Goal: Task Accomplishment & Management: Use online tool/utility

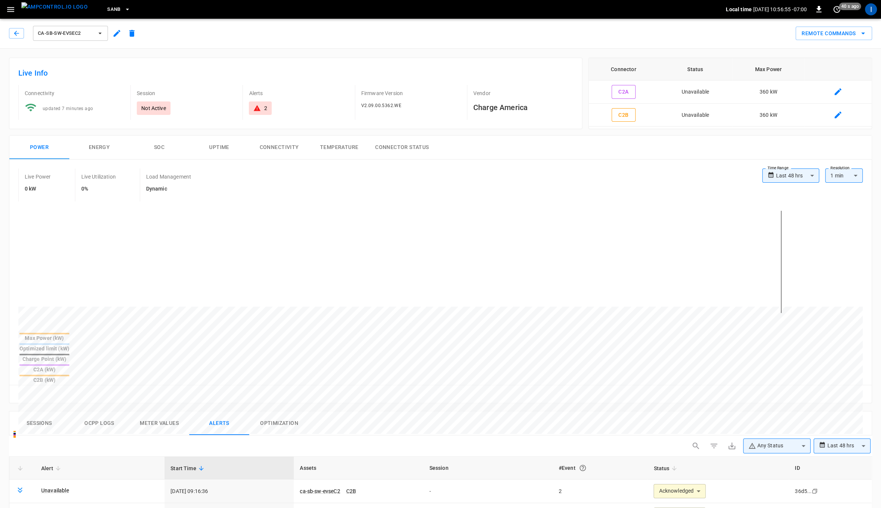
scroll to position [439, 0]
click at [109, 5] on button "SanB" at bounding box center [118, 9] width 29 height 15
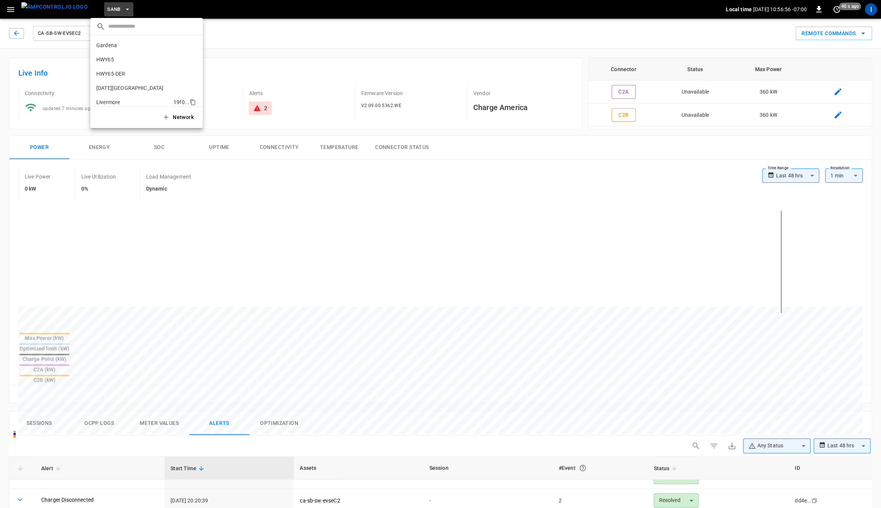
scroll to position [63, 0]
click at [118, 57] on li "PoLB 2670 ..." at bounding box center [146, 53] width 112 height 14
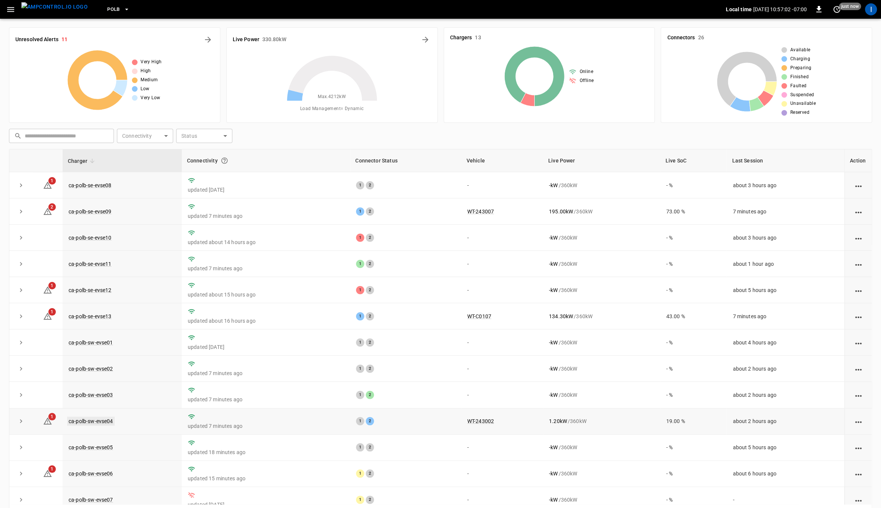
click at [86, 419] on link "ca-polb-sw-evse04" at bounding box center [91, 421] width 48 height 9
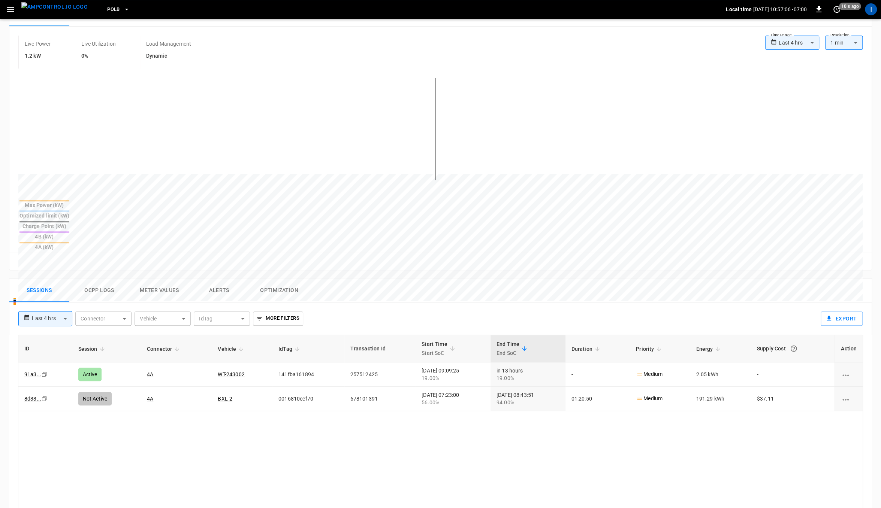
scroll to position [134, 0]
click at [30, 370] on link "91a3 ..." at bounding box center [33, 374] width 20 height 9
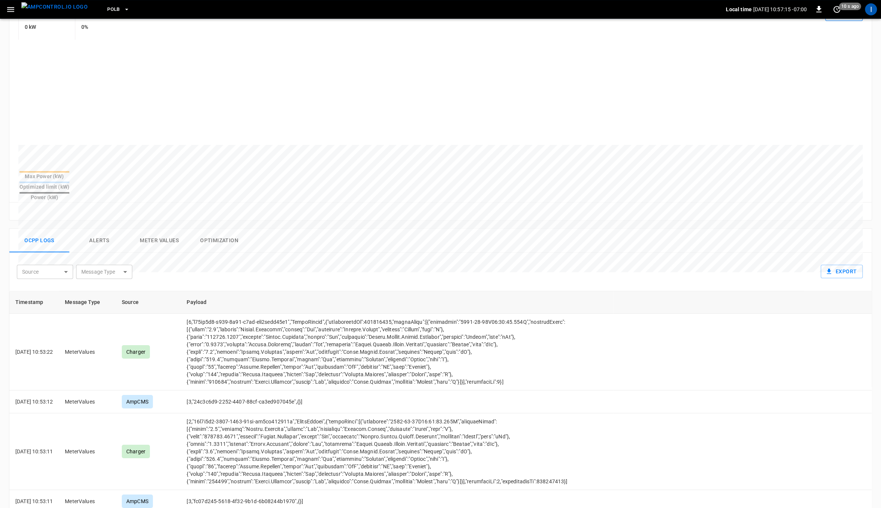
scroll to position [141, 0]
click at [100, 228] on button "Alerts" at bounding box center [99, 240] width 60 height 24
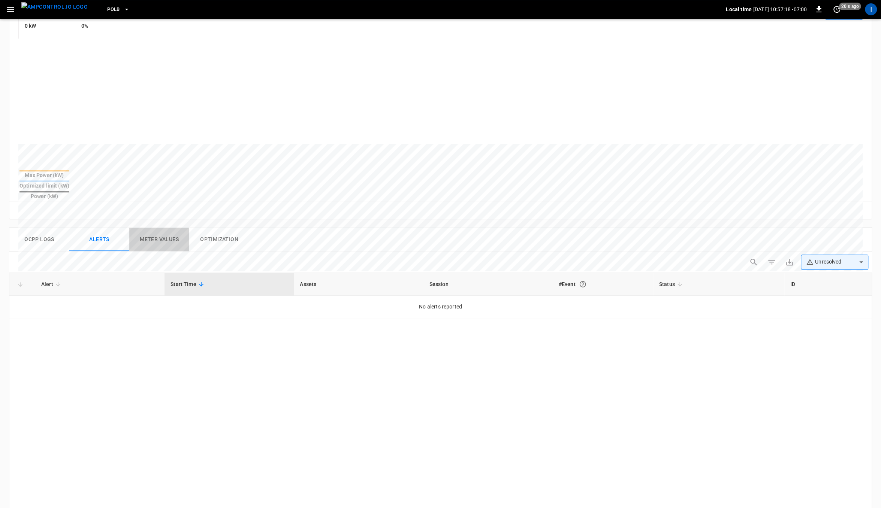
drag, startPoint x: 157, startPoint y: 223, endPoint x: 177, endPoint y: 224, distance: 19.9
click at [157, 228] on button "Meter Values" at bounding box center [159, 240] width 60 height 24
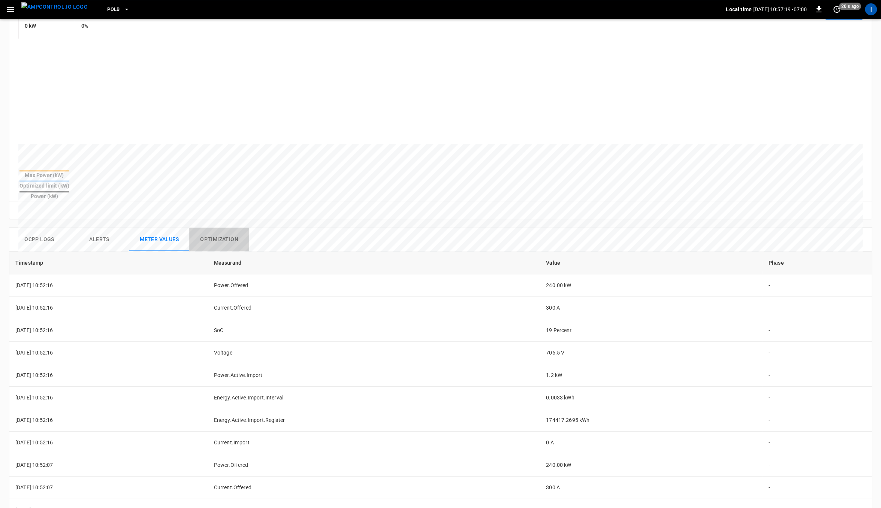
click at [218, 228] on button "Optimization" at bounding box center [219, 240] width 60 height 24
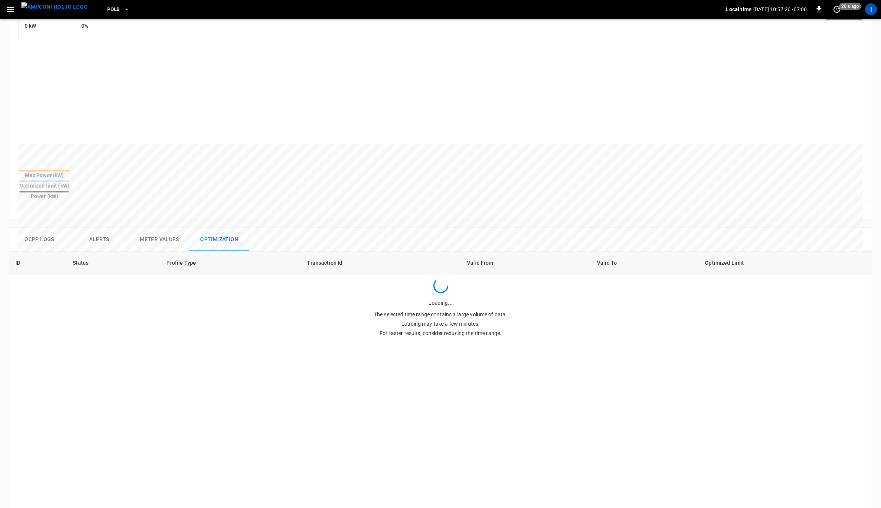
click at [158, 228] on button "Meter Values" at bounding box center [159, 240] width 60 height 24
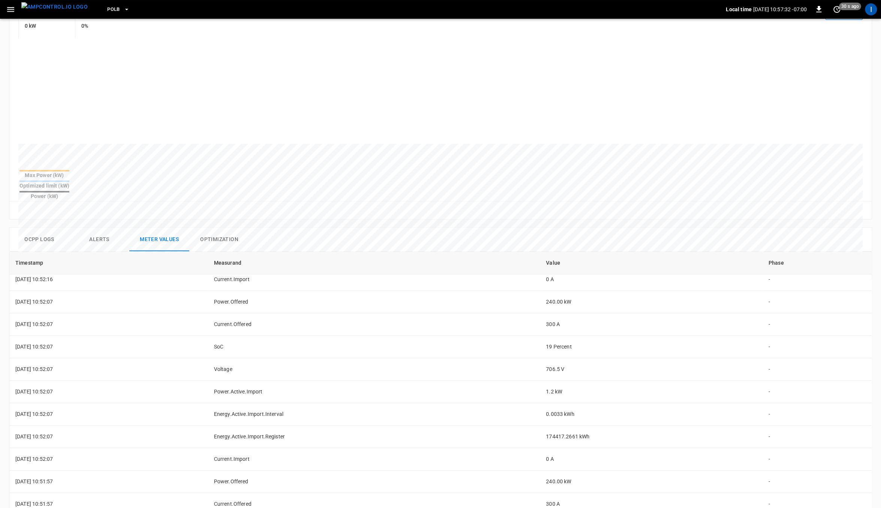
scroll to position [0, 0]
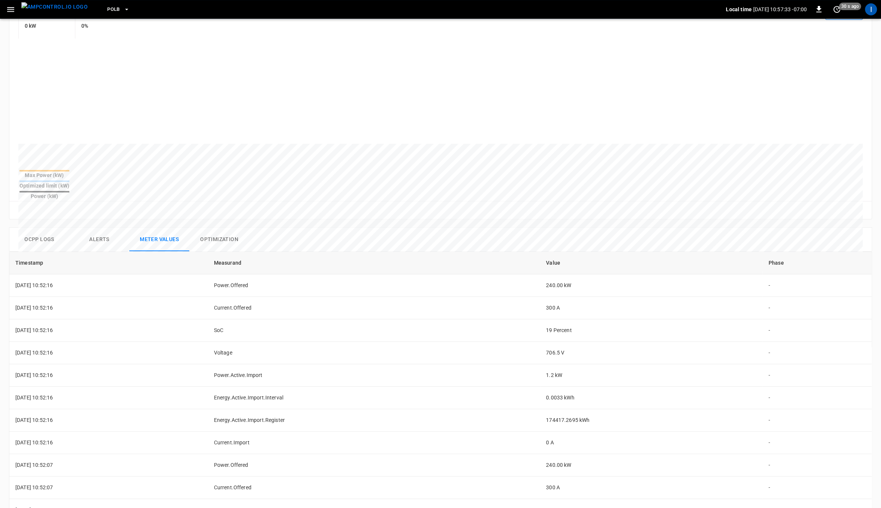
click at [97, 228] on button "Alerts" at bounding box center [99, 240] width 60 height 24
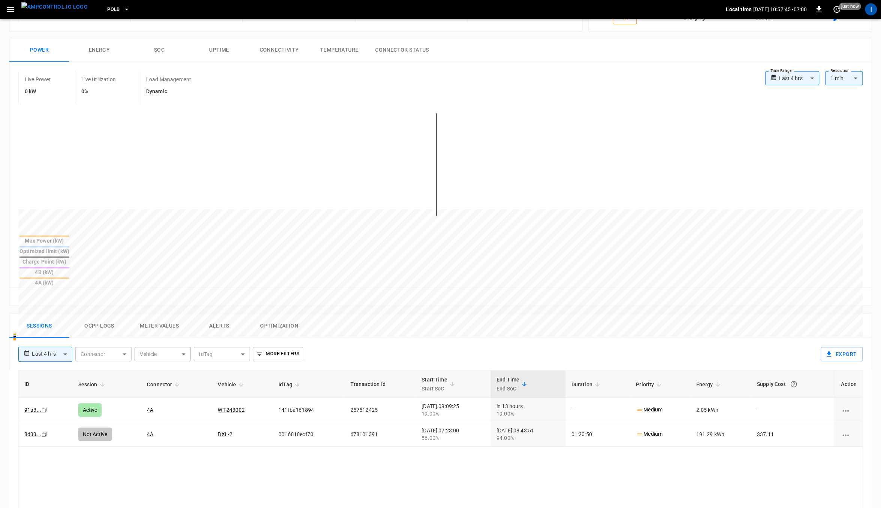
scroll to position [100, 0]
click at [231, 312] on button "Alerts" at bounding box center [219, 324] width 60 height 24
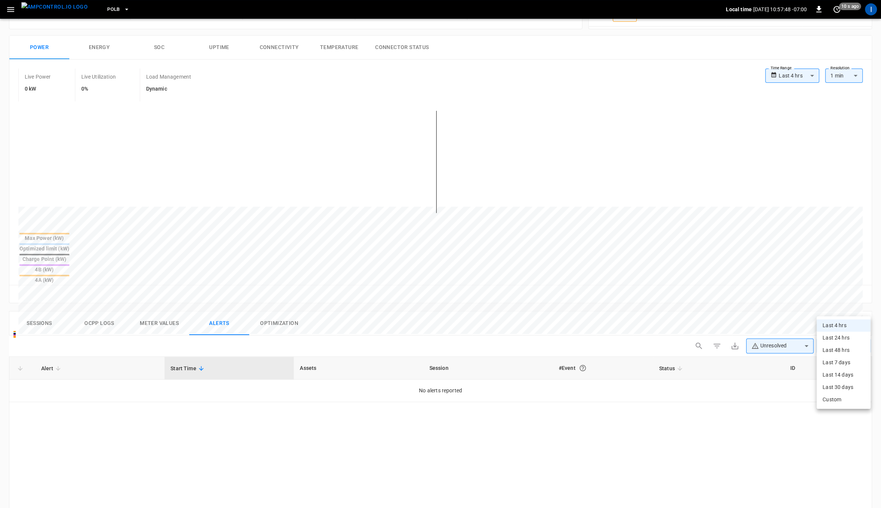
click at [845, 312] on body "**********" at bounding box center [440, 355] width 881 height 911
click at [839, 338] on li "Last 24 hrs" at bounding box center [843, 338] width 54 height 12
type input "**********"
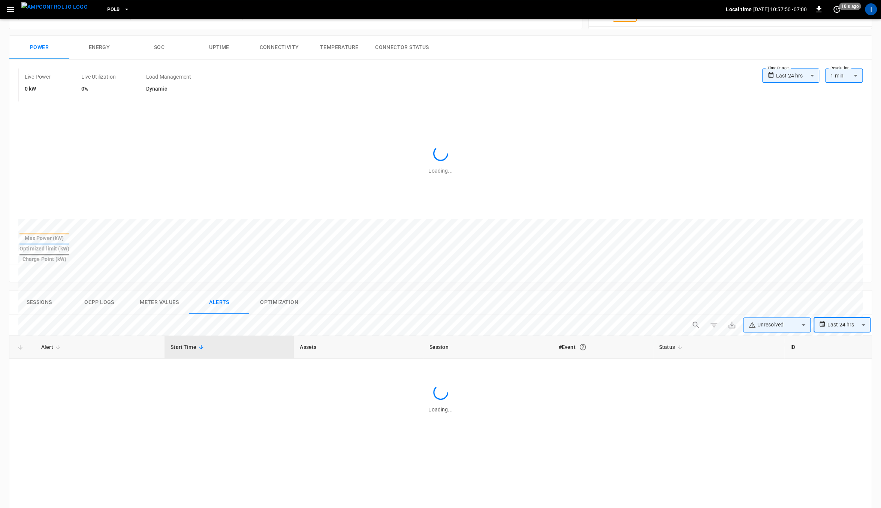
click at [779, 312] on body "**********" at bounding box center [440, 345] width 881 height 890
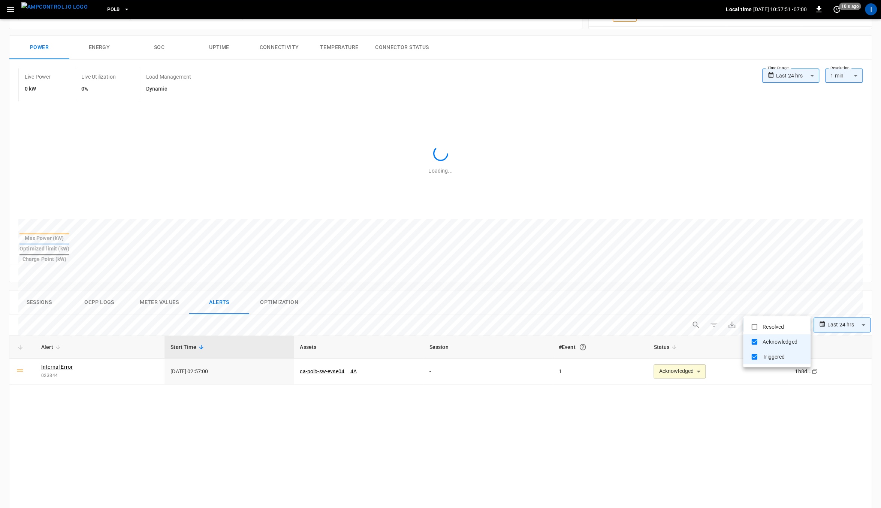
click at [773, 326] on li "Resolved" at bounding box center [776, 327] width 67 height 15
type input "**********"
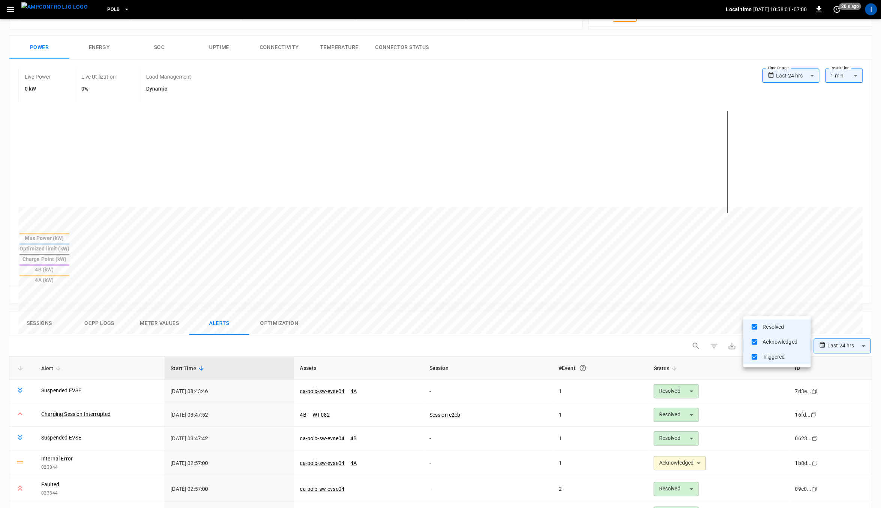
click at [51, 431] on div at bounding box center [440, 254] width 881 height 508
click at [51, 431] on div "Resolved Acknowledged Triggered" at bounding box center [440, 254] width 881 height 508
click at [53, 464] on span "023844" at bounding box center [99, 467] width 117 height 7
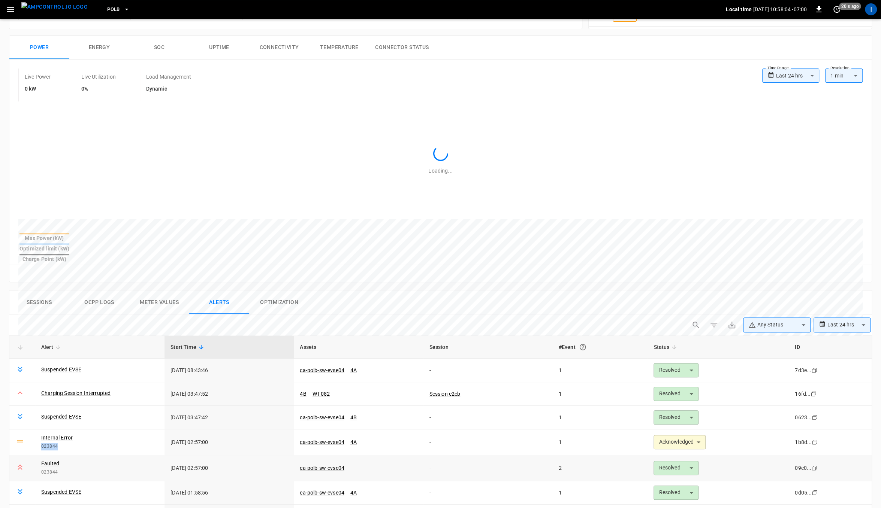
copy span "023844"
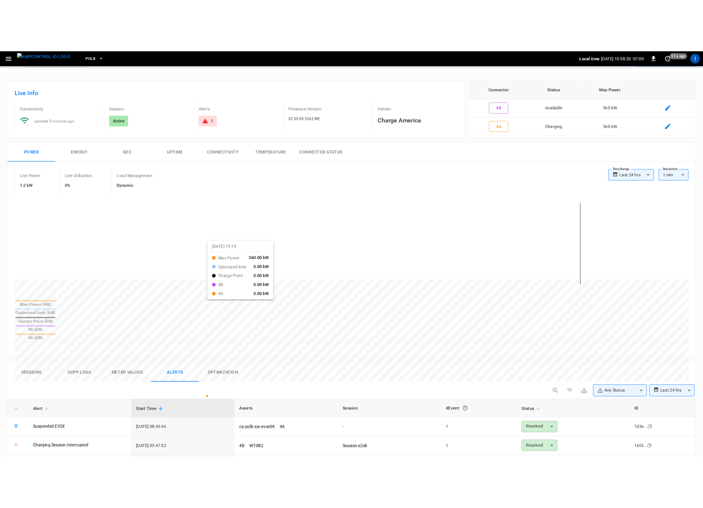
scroll to position [0, 0]
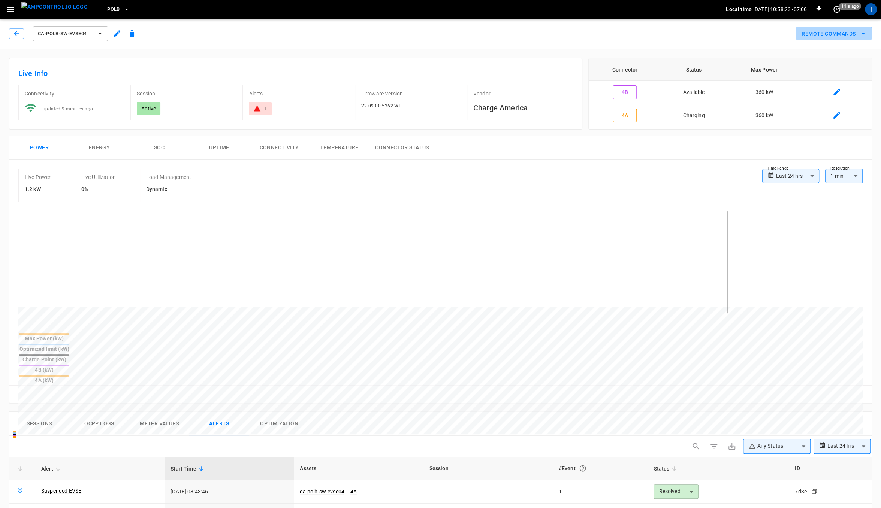
drag, startPoint x: 819, startPoint y: 34, endPoint x: 798, endPoint y: 54, distance: 29.1
click at [819, 34] on button "Remote Commands" at bounding box center [833, 34] width 76 height 14
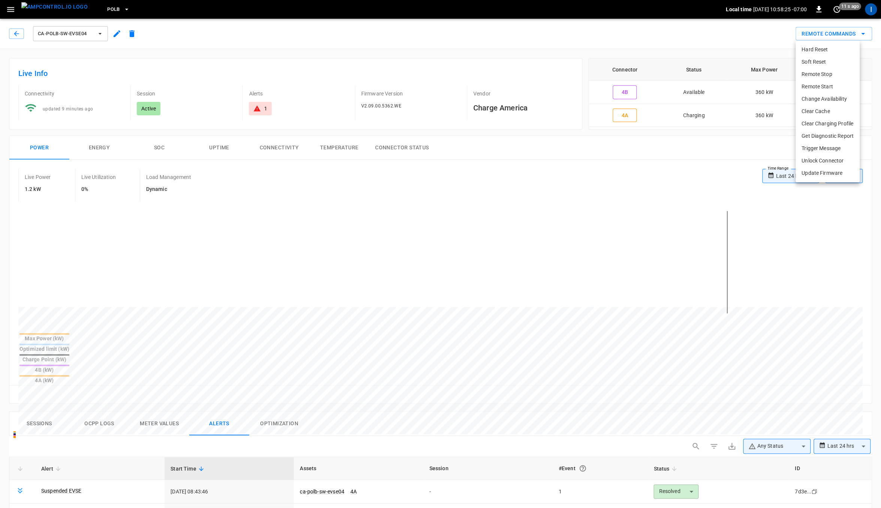
click at [822, 76] on li "Remote Stop" at bounding box center [827, 74] width 64 height 12
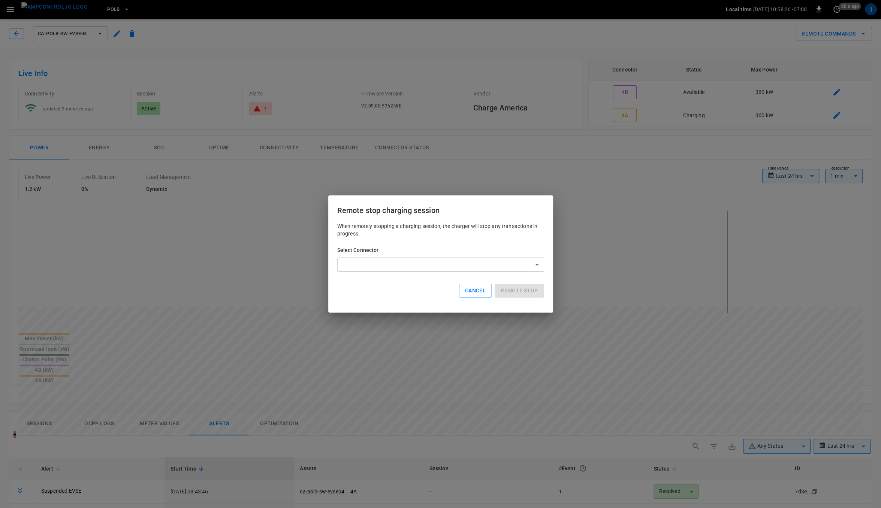
click at [420, 270] on body "**********" at bounding box center [440, 455] width 881 height 911
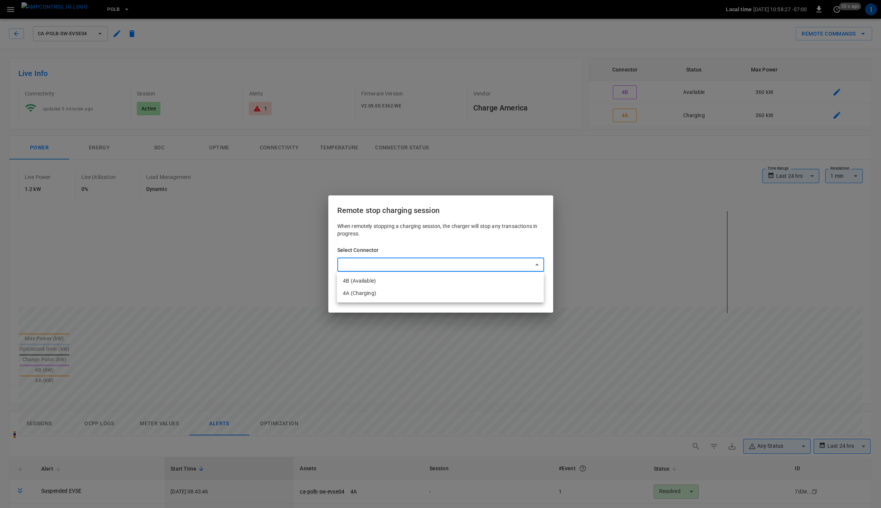
click at [394, 292] on li "4A (Charging)" at bounding box center [440, 293] width 207 height 12
type input "**********"
drag, startPoint x: 508, startPoint y: 290, endPoint x: 495, endPoint y: 289, distance: 13.2
click at [508, 290] on button "Remote stop" at bounding box center [519, 291] width 49 height 14
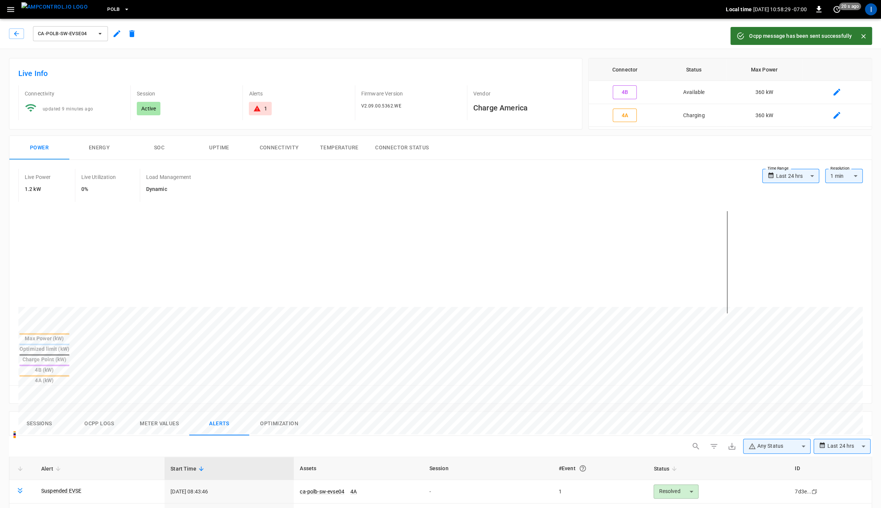
drag, startPoint x: 571, startPoint y: 191, endPoint x: 586, endPoint y: 172, distance: 24.2
click at [571, 190] on div "Live Power 1.2 kW Live Utilization 0% Load Management Dynamic" at bounding box center [390, 185] width 744 height 33
drag, startPoint x: 810, startPoint y: 37, endPoint x: 806, endPoint y: 44, distance: 8.6
click at [810, 37] on button "Remote Commands" at bounding box center [833, 34] width 76 height 14
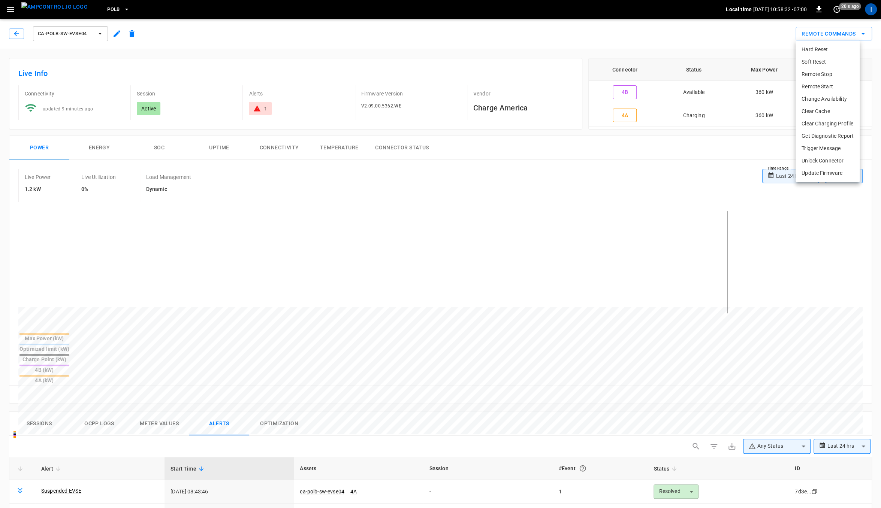
click at [813, 54] on li "Hard Reset" at bounding box center [827, 49] width 64 height 12
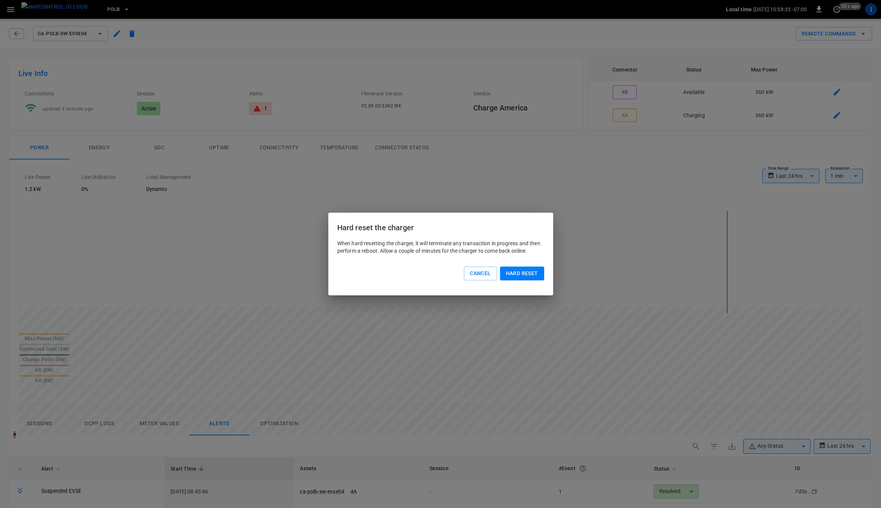
click at [527, 270] on button "Hard reset" at bounding box center [522, 274] width 44 height 14
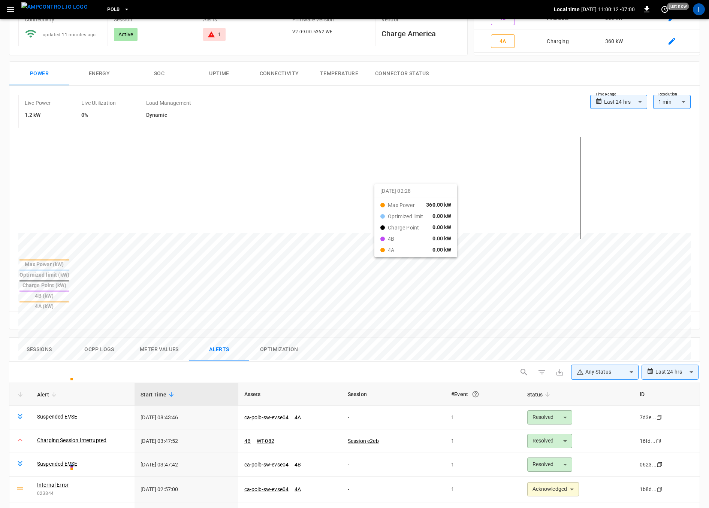
scroll to position [179, 0]
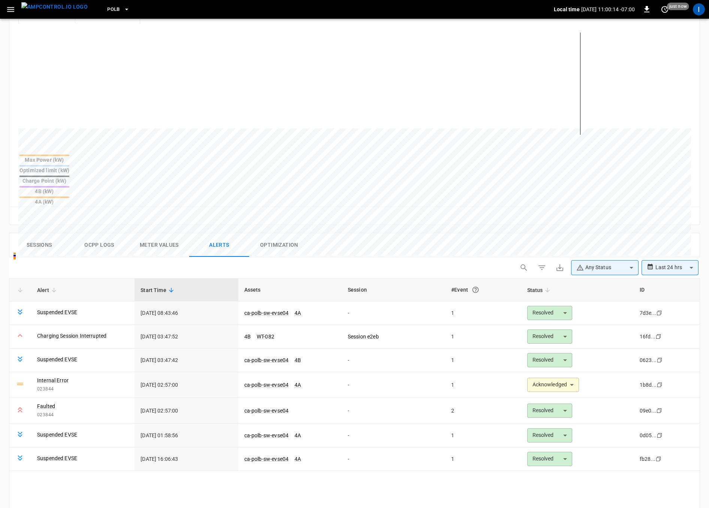
click at [103, 233] on button "Ocpp logs" at bounding box center [99, 245] width 60 height 24
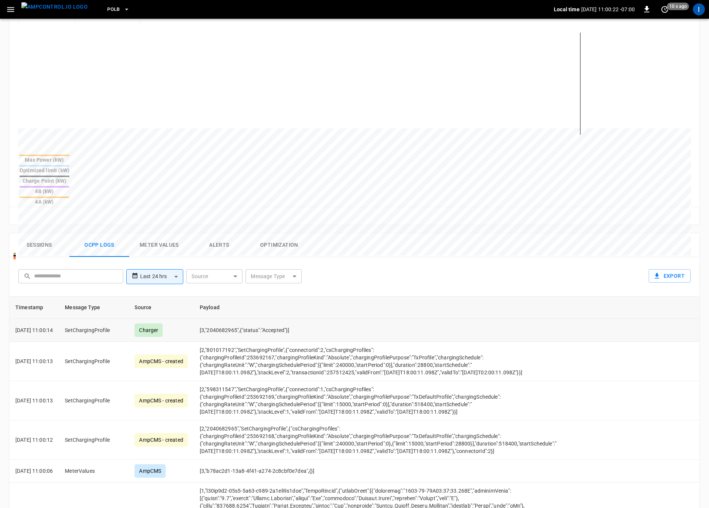
scroll to position [0, 0]
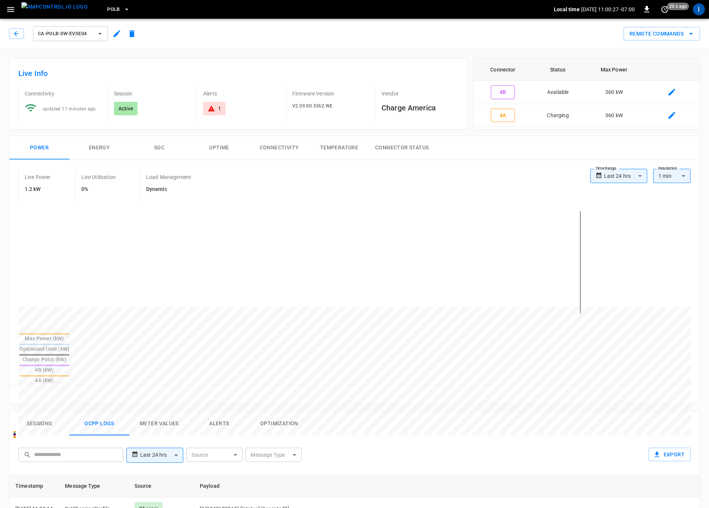
drag, startPoint x: 651, startPoint y: 32, endPoint x: 648, endPoint y: 36, distance: 5.1
click at [651, 32] on button "Remote Commands" at bounding box center [661, 34] width 76 height 14
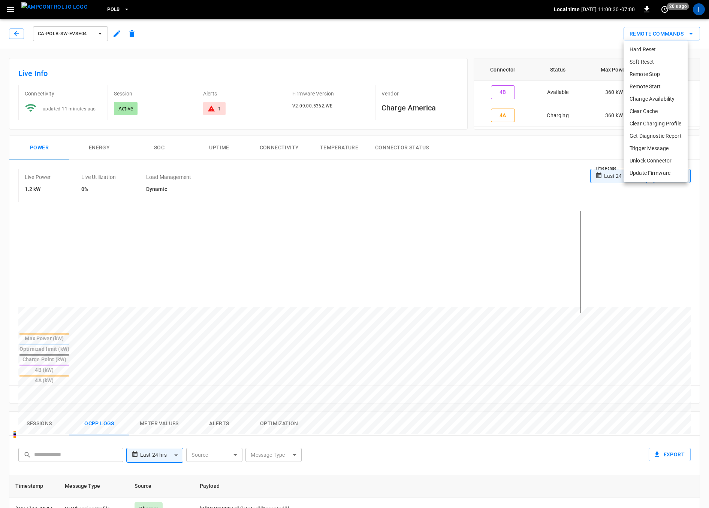
drag, startPoint x: 647, startPoint y: 86, endPoint x: 647, endPoint y: 74, distance: 11.6
click at [647, 74] on ul "Hard Reset Soft Reset Remote Stop Remote Start Change Availability Clear Cache …" at bounding box center [655, 111] width 64 height 142
click at [647, 74] on li "Remote Stop" at bounding box center [655, 74] width 64 height 12
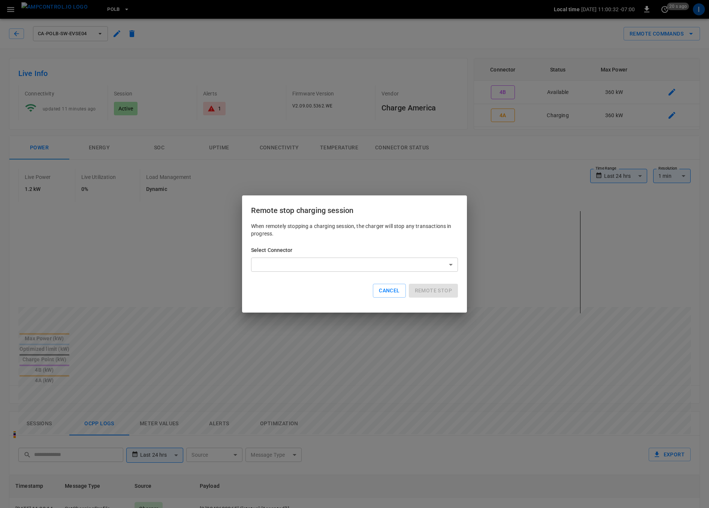
click at [337, 265] on body "**********" at bounding box center [354, 430] width 709 height 860
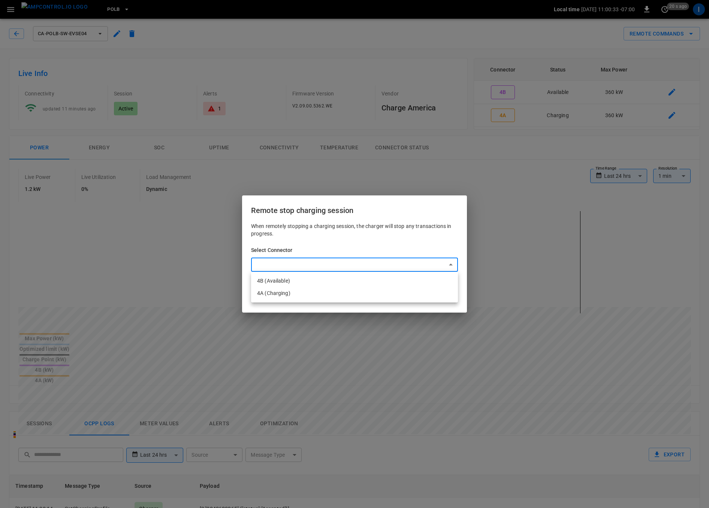
drag, startPoint x: 330, startPoint y: 287, endPoint x: 338, endPoint y: 287, distance: 7.9
click at [330, 287] on ul "4B (Available) 4A (Charging)" at bounding box center [354, 287] width 207 height 31
click at [292, 294] on li "4A (Charging)" at bounding box center [354, 293] width 207 height 12
type input "**********"
click at [435, 291] on button "Remote stop" at bounding box center [433, 291] width 49 height 14
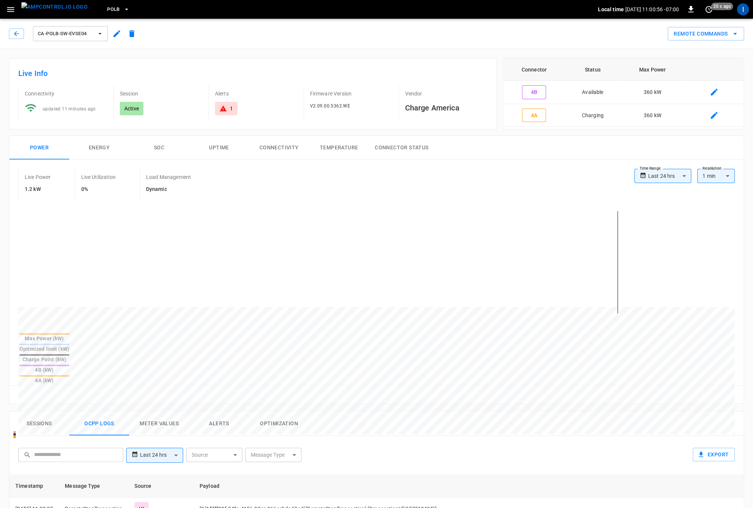
click at [697, 35] on button "Remote Commands" at bounding box center [706, 34] width 76 height 14
click at [695, 52] on li "Hard Reset" at bounding box center [700, 49] width 64 height 12
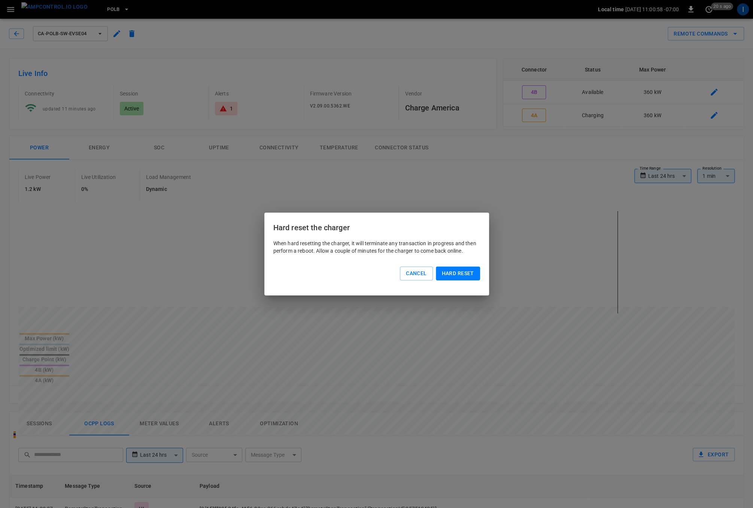
click at [465, 272] on button "Hard reset" at bounding box center [458, 274] width 44 height 14
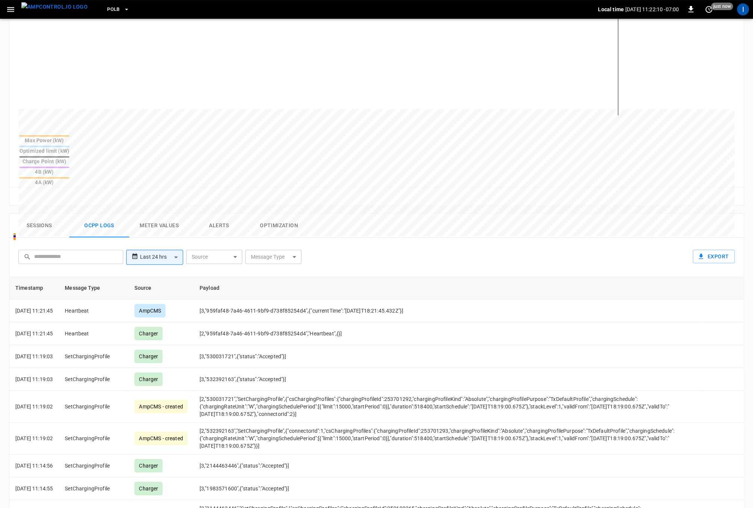
click at [276, 221] on body "**********" at bounding box center [376, 232] width 753 height 860
click at [270, 256] on div "BootNotification" at bounding box center [263, 260] width 48 height 14
type input "**********"
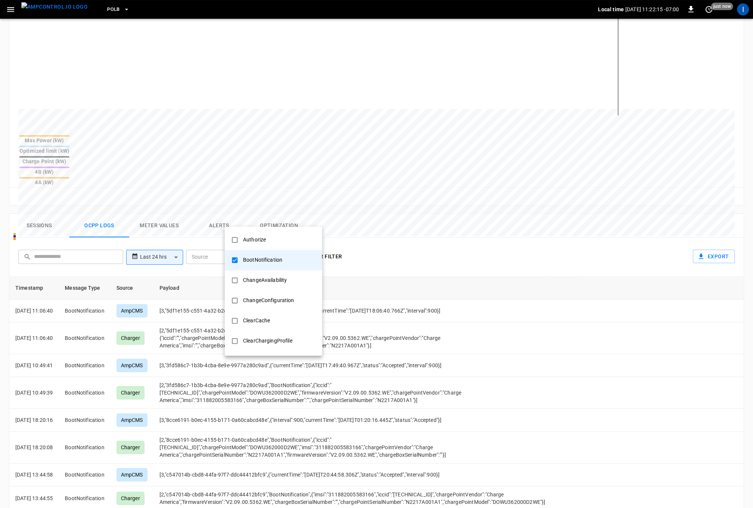
click at [274, 261] on div "BootNotification" at bounding box center [263, 260] width 48 height 14
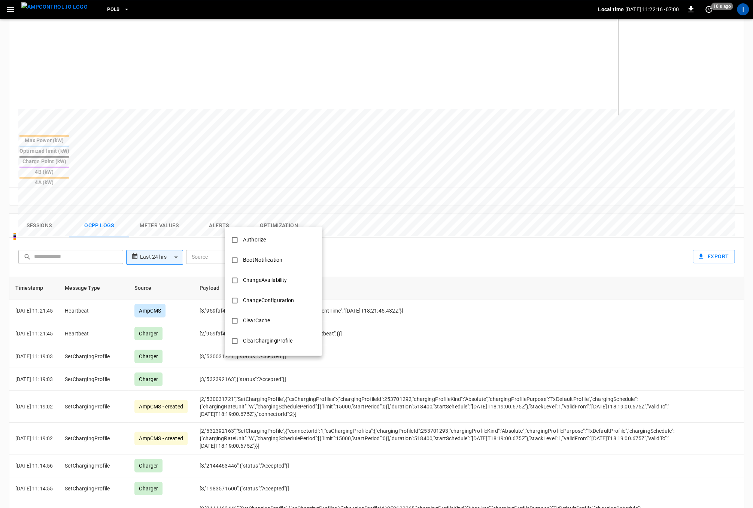
drag, startPoint x: 488, startPoint y: 314, endPoint x: 478, endPoint y: 331, distance: 19.1
click at [488, 315] on div at bounding box center [376, 254] width 753 height 508
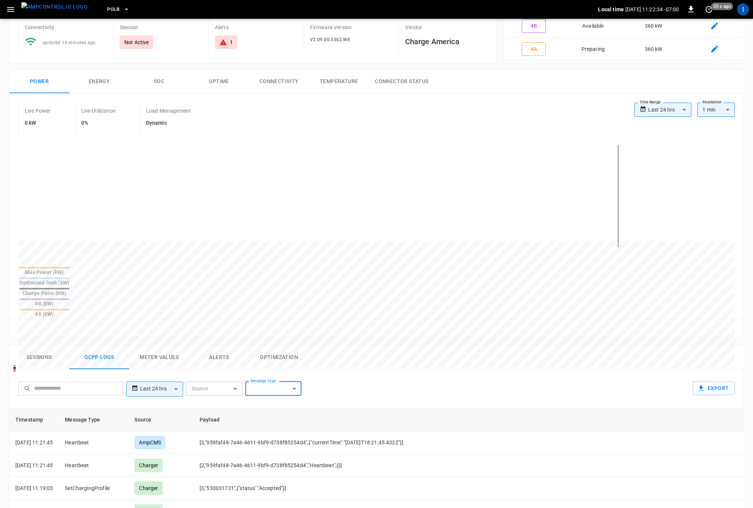
scroll to position [72, 0]
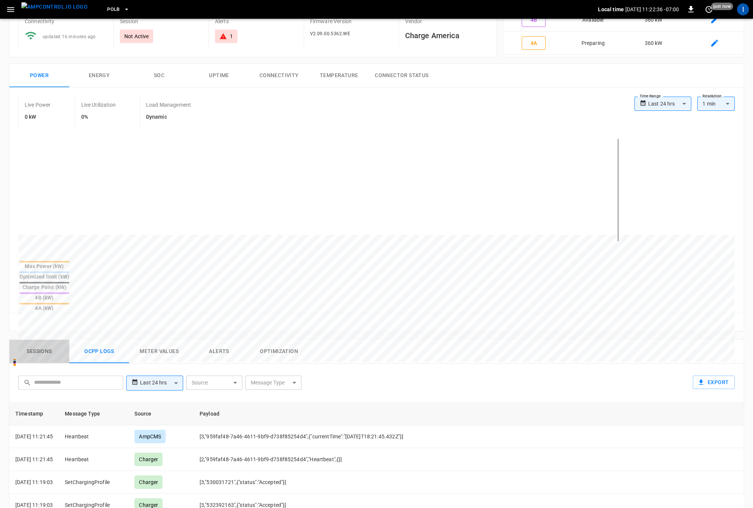
click at [37, 340] on button "Sessions" at bounding box center [39, 352] width 60 height 24
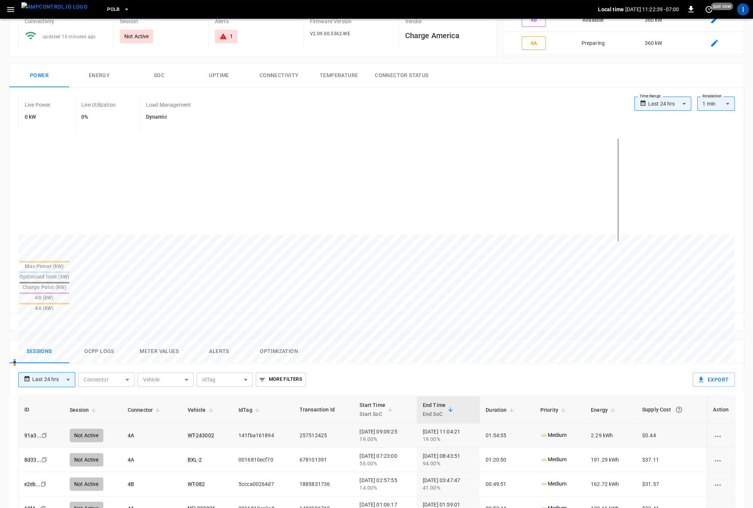
click at [251, 424] on td "141fba161894" at bounding box center [263, 436] width 61 height 24
copy td "141fba161894"
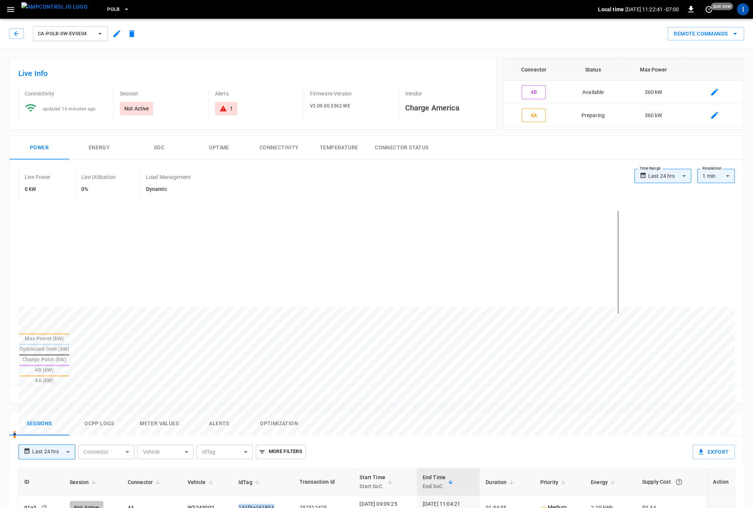
click at [697, 37] on button "Remote Commands" at bounding box center [706, 34] width 76 height 14
click at [698, 87] on li "Remote Start" at bounding box center [700, 87] width 64 height 12
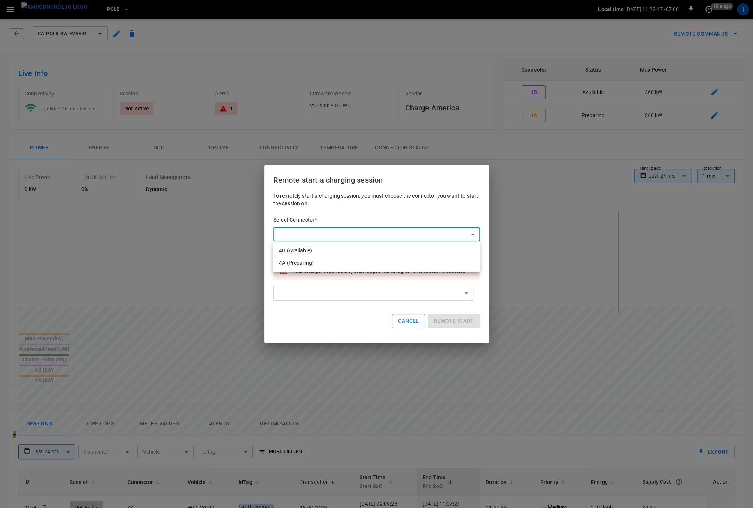
click at [340, 232] on body "**********" at bounding box center [376, 427] width 753 height 854
click at [331, 261] on li "4A (Preparing)" at bounding box center [376, 263] width 207 height 12
type input "**********"
click at [335, 294] on body "**********" at bounding box center [376, 427] width 753 height 854
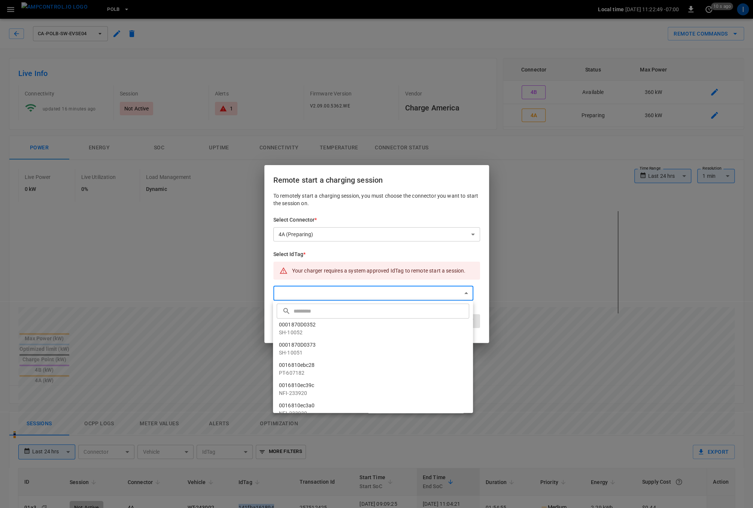
click at [335, 309] on input "text" at bounding box center [381, 311] width 174 height 20
paste input "**********"
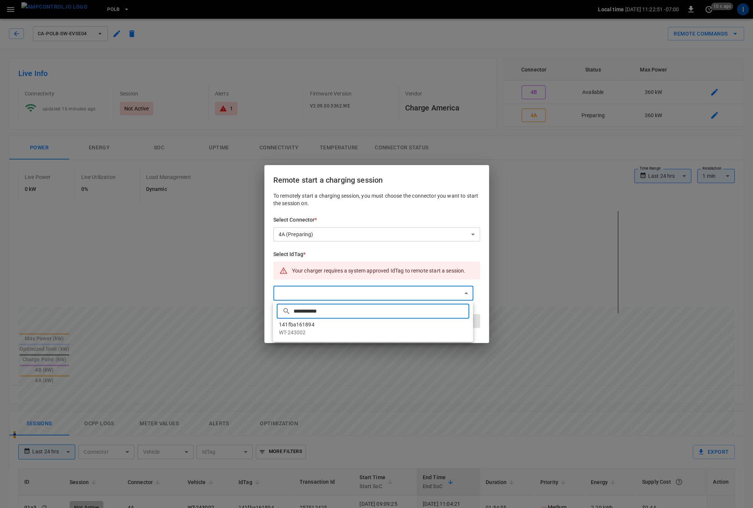
type input "**********"
click at [306, 329] on p "WT-243002" at bounding box center [373, 333] width 188 height 8
type input "**********"
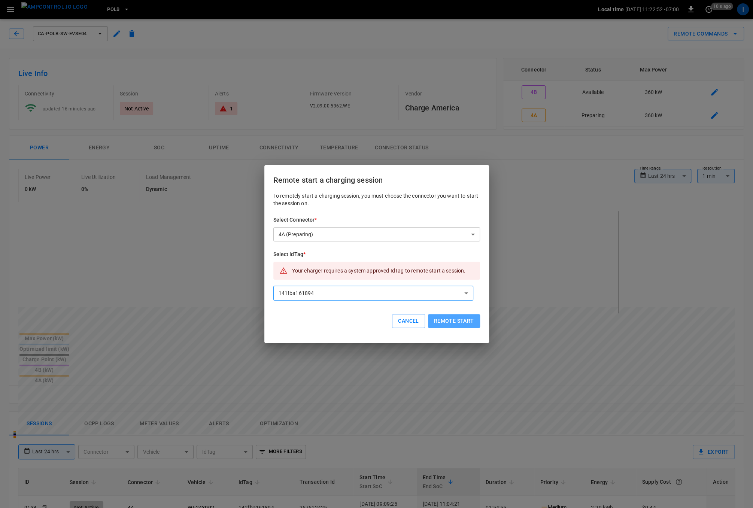
click at [442, 323] on button "Remote start" at bounding box center [454, 321] width 52 height 14
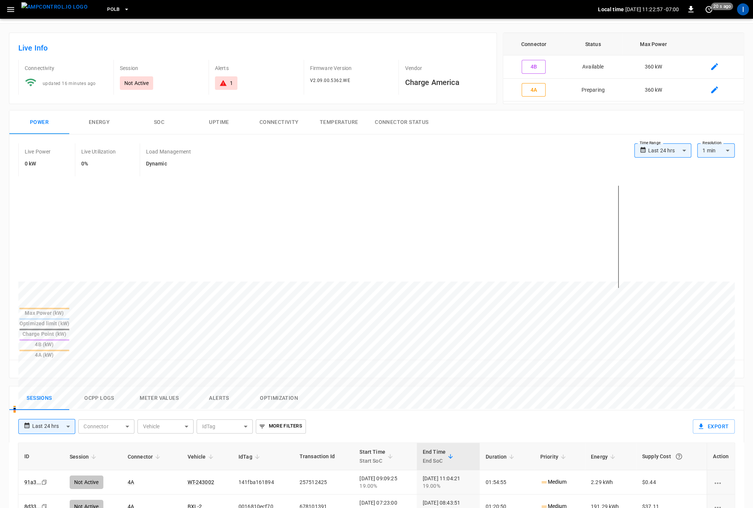
scroll to position [27, 0]
click at [107, 385] on button "Ocpp logs" at bounding box center [99, 397] width 60 height 24
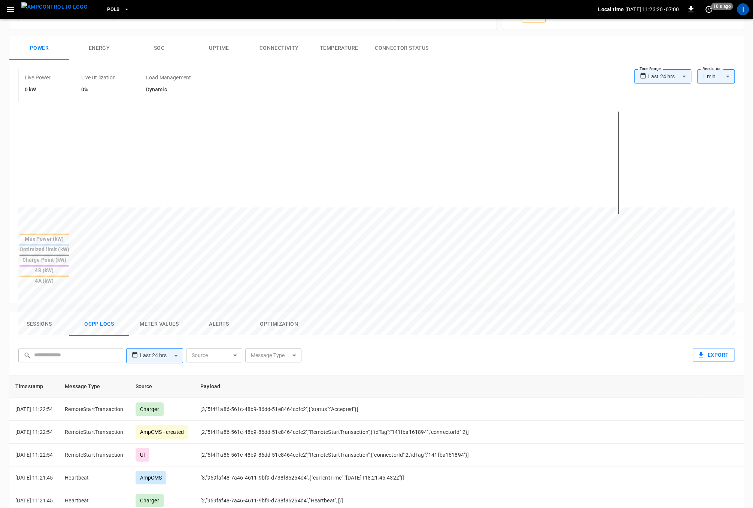
scroll to position [152, 0]
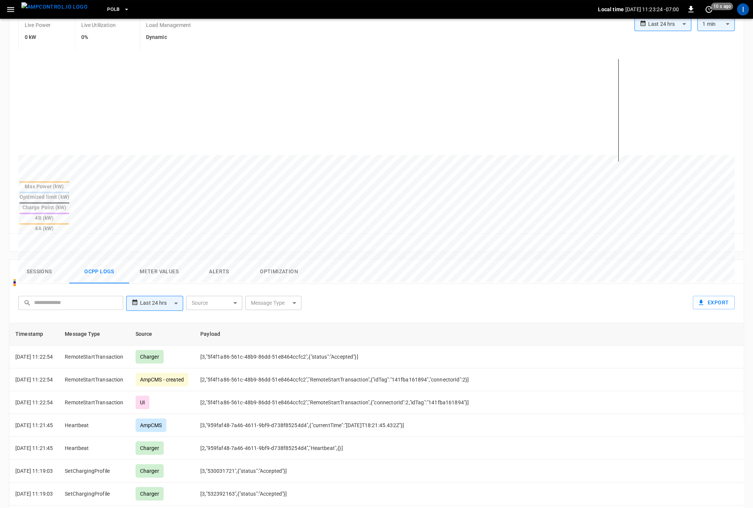
click at [707, 10] on icon "set refresh interval" at bounding box center [709, 9] width 9 height 9
click at [702, 31] on li "Update every 5 sec" at bounding box center [685, 37] width 60 height 12
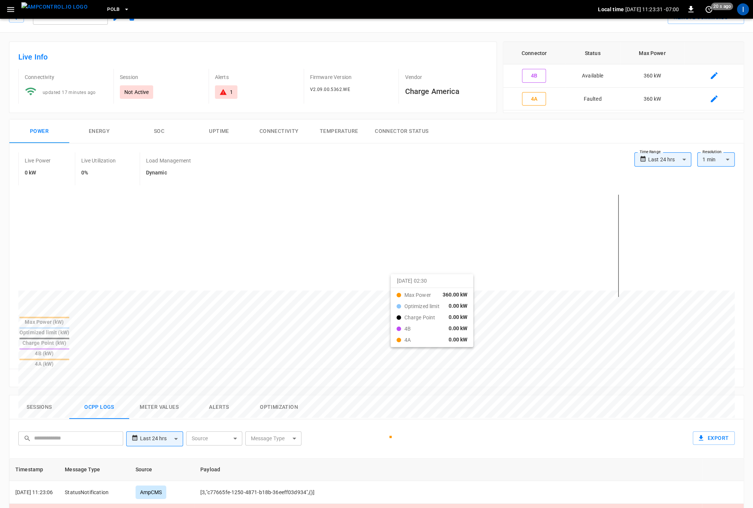
scroll to position [18, 0]
